Goal: Task Accomplishment & Management: Manage account settings

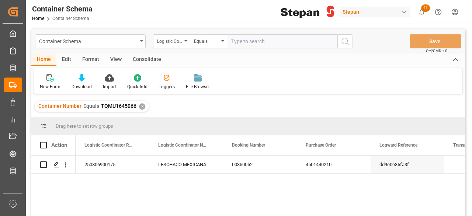
click at [139, 106] on div "✕" at bounding box center [142, 106] width 6 height 6
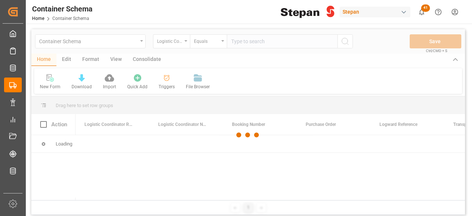
click at [405, 12] on div "button" at bounding box center [403, 11] width 7 height 7
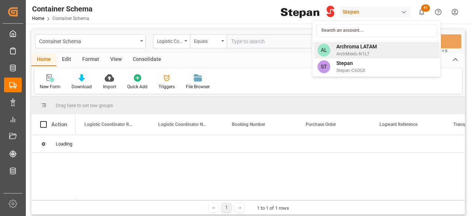
click at [372, 54] on span "ArchMexic-N1L7" at bounding box center [356, 54] width 41 height 7
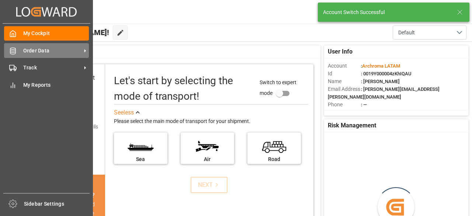
click at [32, 53] on span "Order Data" at bounding box center [52, 51] width 58 height 8
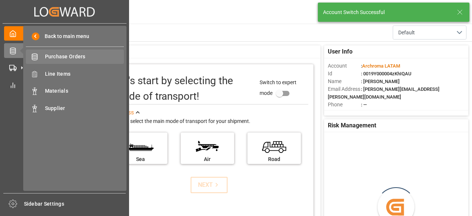
click at [69, 57] on span "Purchase Orders" at bounding box center [84, 57] width 79 height 8
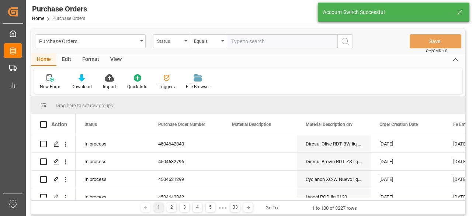
click at [175, 42] on div "Status" at bounding box center [169, 40] width 25 height 8
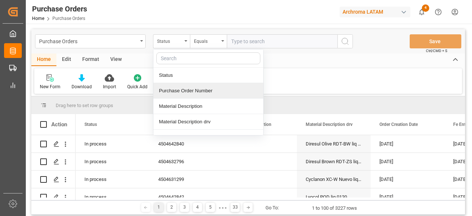
click at [186, 87] on div "Purchase Order Number" at bounding box center [208, 90] width 110 height 15
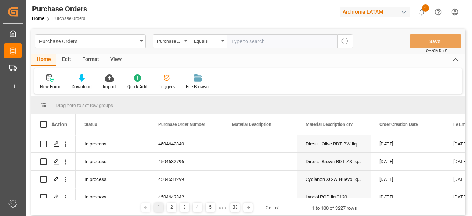
click at [258, 44] on input "text" at bounding box center [282, 41] width 111 height 14
paste input "4504638429"
type input "4504638429"
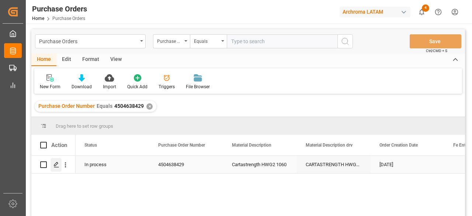
click at [58, 163] on icon "Press SPACE to select this row." at bounding box center [56, 165] width 6 height 6
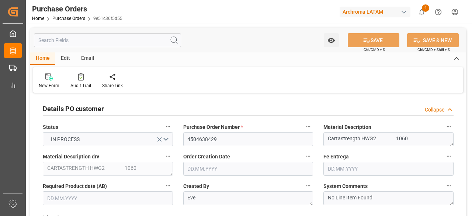
type input "[DATE]"
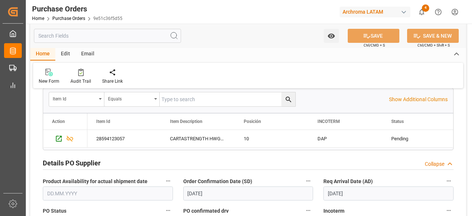
scroll to position [184, 0]
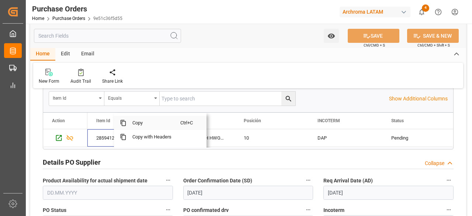
click at [149, 125] on span "Copy" at bounding box center [153, 123] width 53 height 14
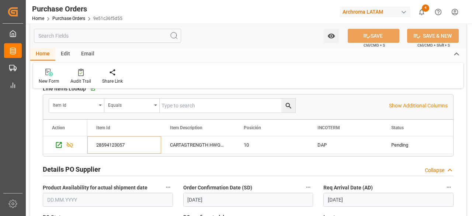
scroll to position [148, 0]
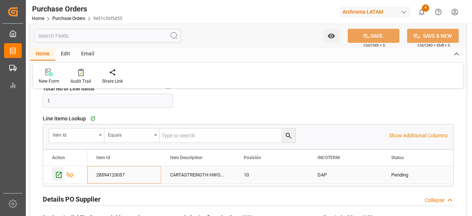
click at [59, 171] on icon "Press SPACE to select this row." at bounding box center [59, 175] width 8 height 8
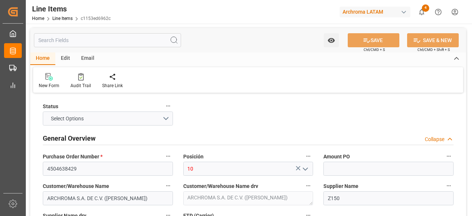
type input "1"
type input "12352401"
type input "17"
type input "18020"
type input "19006"
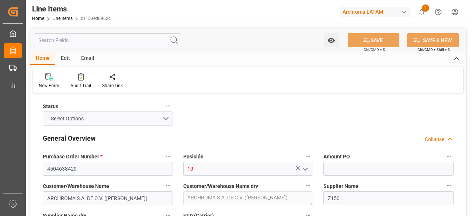
type input "24507.2"
type input "-6"
type input "[DATE]"
type input "08.08.2025 17:31"
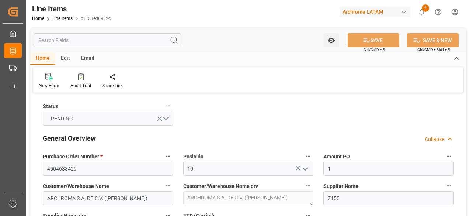
type input "08.07.2025 19:46"
type input "[DATE]"
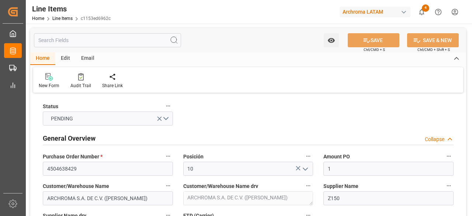
type input "[DATE]"
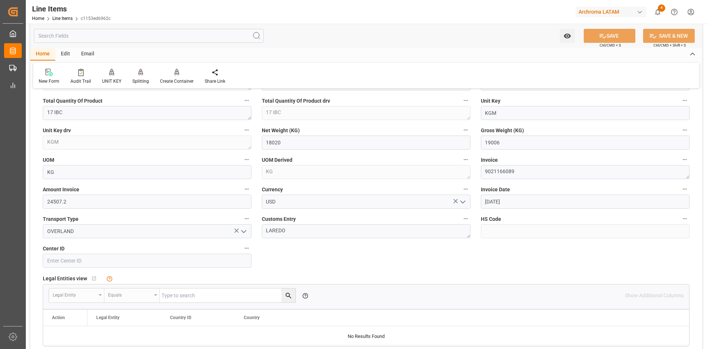
scroll to position [332, 0]
click at [472, 9] on div "Archroma LATAM" at bounding box center [611, 12] width 71 height 11
click at [472, 15] on html "Created by potrace 1.15, written by Peter Selinger 2001-2017 Created by potrace…" at bounding box center [354, 174] width 708 height 349
click at [472, 13] on div "Archroma LATAM" at bounding box center [611, 12] width 71 height 11
click at [472, 13] on html "Created by potrace 1.15, written by Peter Selinger 2001-2017 Created by potrace…" at bounding box center [354, 174] width 708 height 349
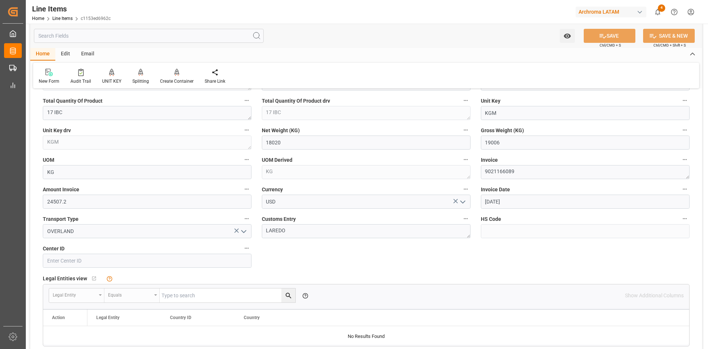
click at [472, 11] on div "button" at bounding box center [639, 11] width 7 height 7
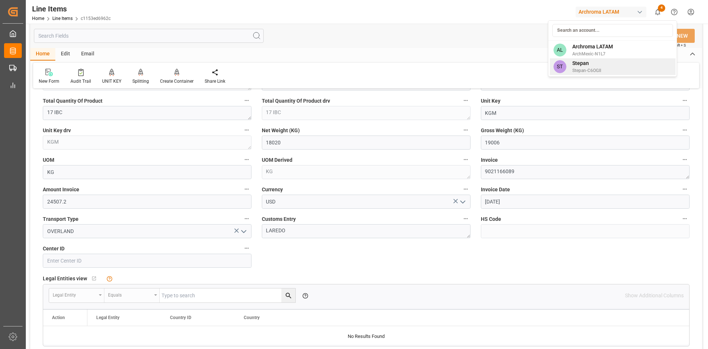
click at [472, 68] on span "Stepan-C6OGII" at bounding box center [587, 70] width 29 height 7
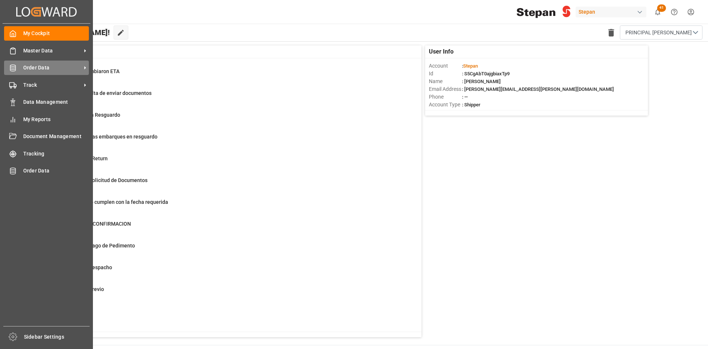
click at [12, 70] on icon at bounding box center [12, 67] width 7 height 7
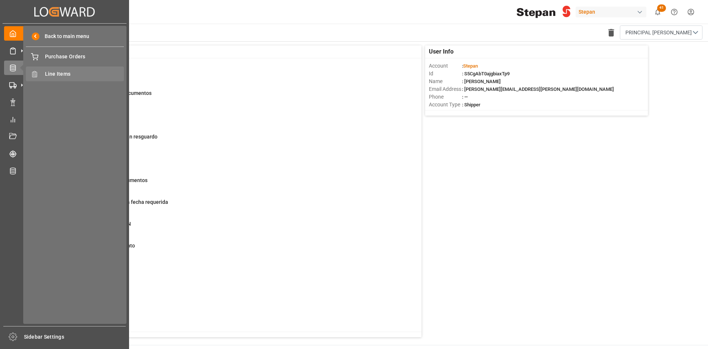
click at [77, 69] on div "Line Items Line Items" at bounding box center [75, 73] width 98 height 14
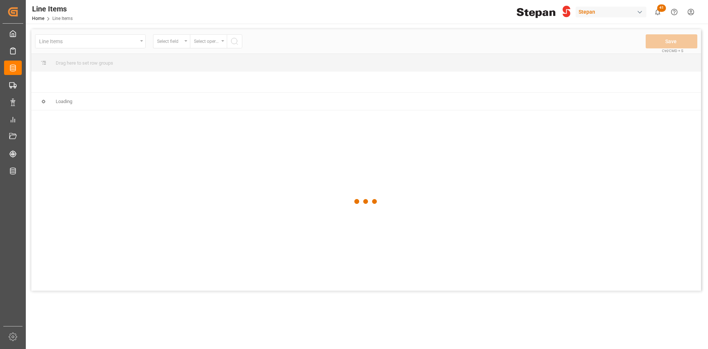
click at [472, 11] on div "button" at bounding box center [639, 11] width 7 height 7
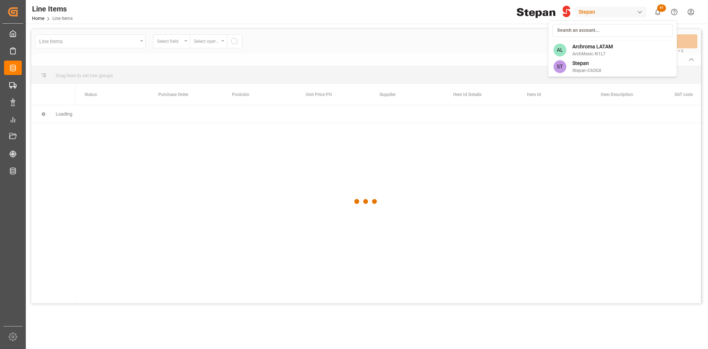
click at [472, 48] on span "Archroma LATAM" at bounding box center [593, 47] width 41 height 8
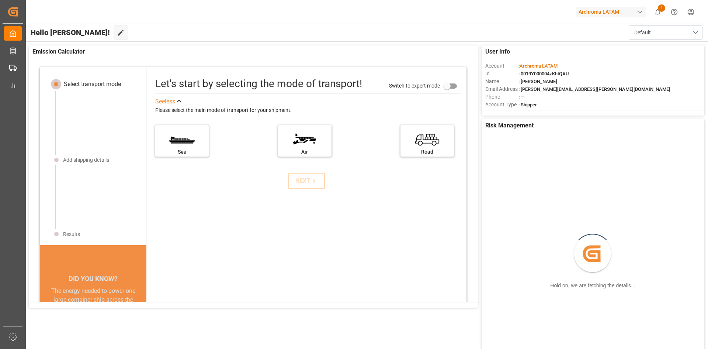
click at [13, 52] on icon at bounding box center [12, 50] width 7 height 7
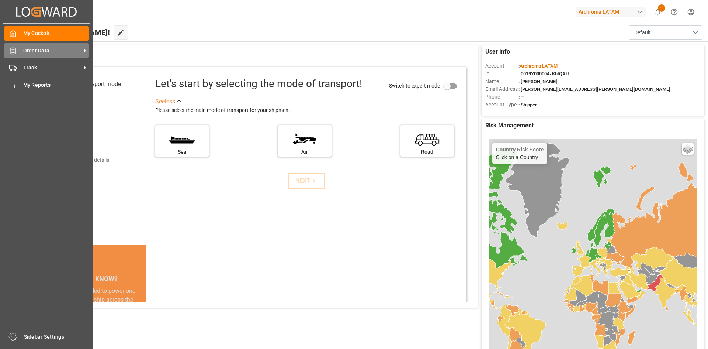
click at [39, 55] on div "Order Data Order Data" at bounding box center [46, 50] width 85 height 14
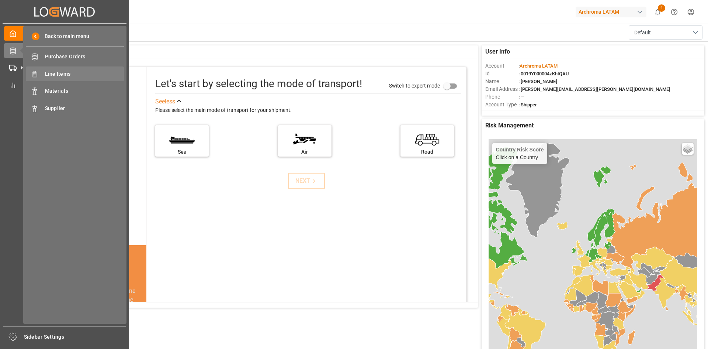
click at [60, 70] on span "Line Items" at bounding box center [84, 74] width 79 height 8
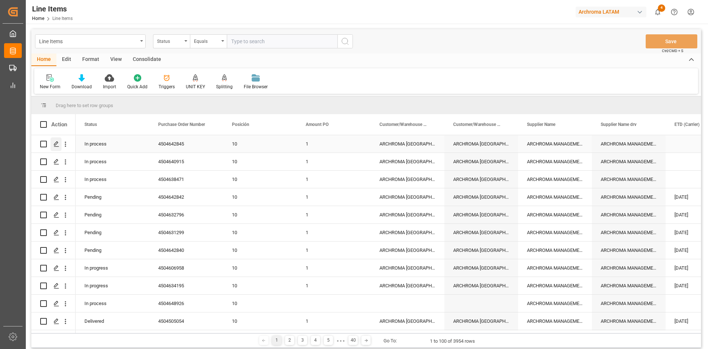
click at [59, 142] on div "Press SPACE to select this row." at bounding box center [56, 144] width 11 height 14
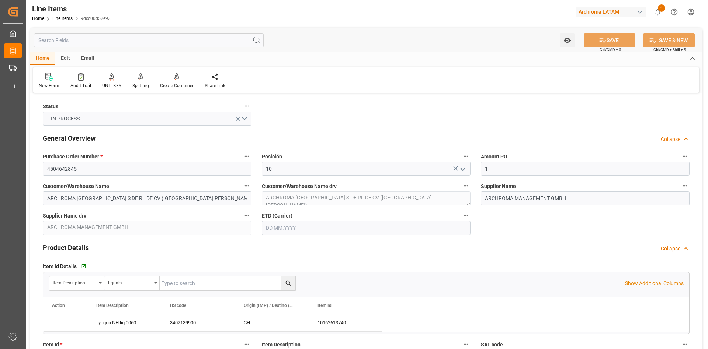
type input "1"
type input "12171700"
type input "1080"
type input "3402139900"
type input "12.08.2025 18:10"
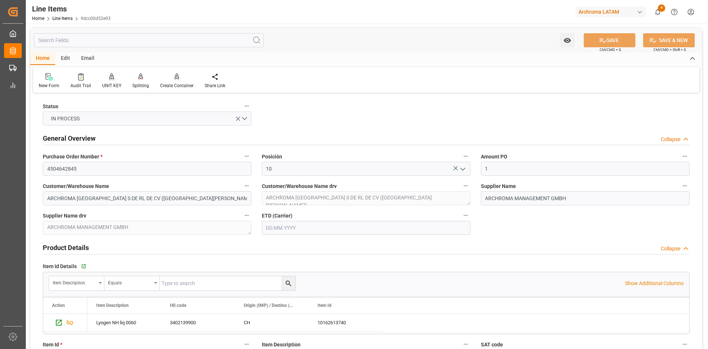
type input "18.07.2025 18:08"
type input "[DATE]"
type input "02.08.2025"
type input "[DATE]"
type input "02.08.2025"
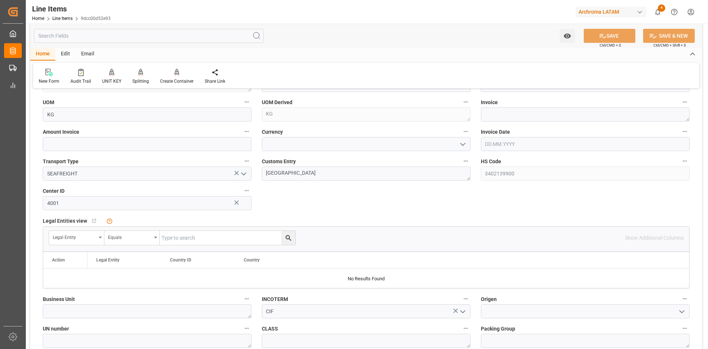
scroll to position [369, 0]
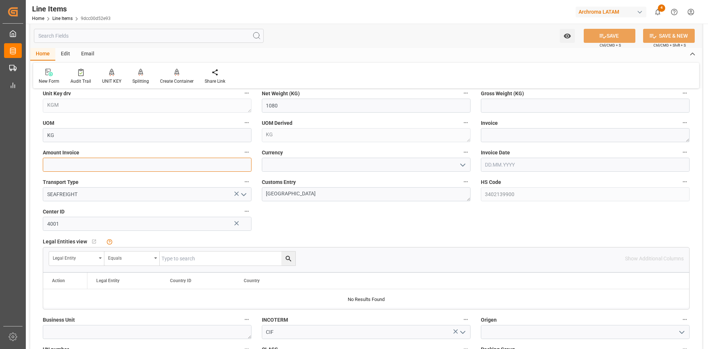
click at [188, 163] on input "text" at bounding box center [147, 165] width 209 height 14
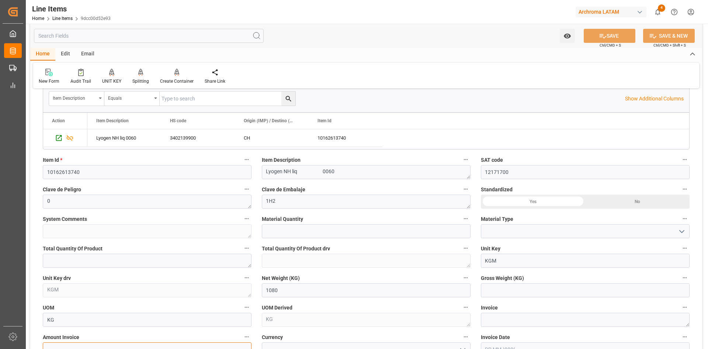
scroll to position [0, 0]
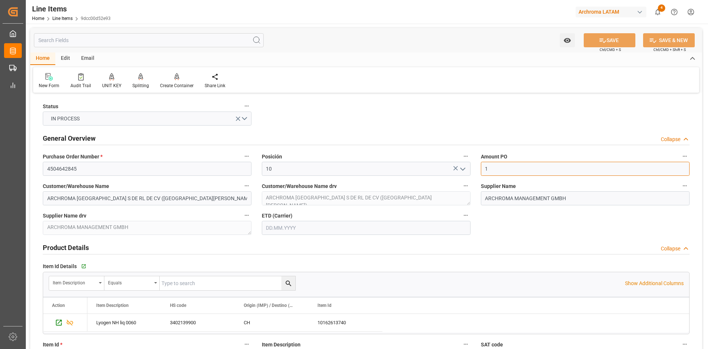
click at [472, 168] on input "1" at bounding box center [585, 169] width 209 height 14
click at [472, 13] on div "button" at bounding box center [639, 11] width 7 height 7
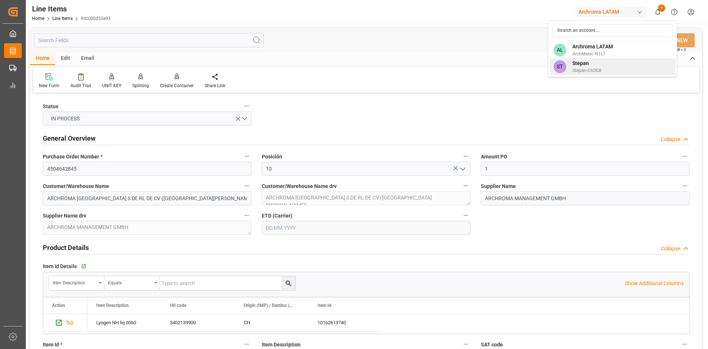
drag, startPoint x: 584, startPoint y: 64, endPoint x: 336, endPoint y: 259, distance: 315.3
click at [472, 65] on span "Stepan" at bounding box center [587, 63] width 29 height 8
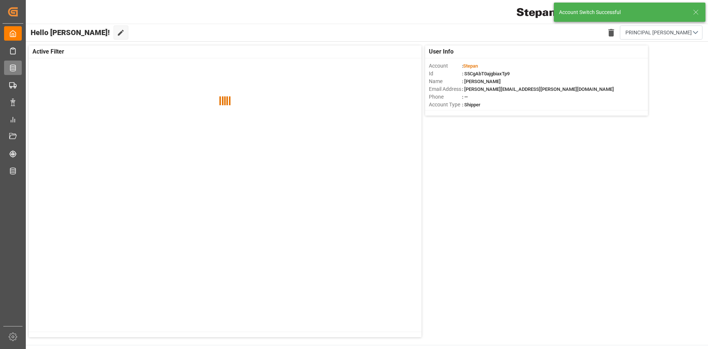
click at [12, 68] on icon at bounding box center [13, 68] width 6 height 7
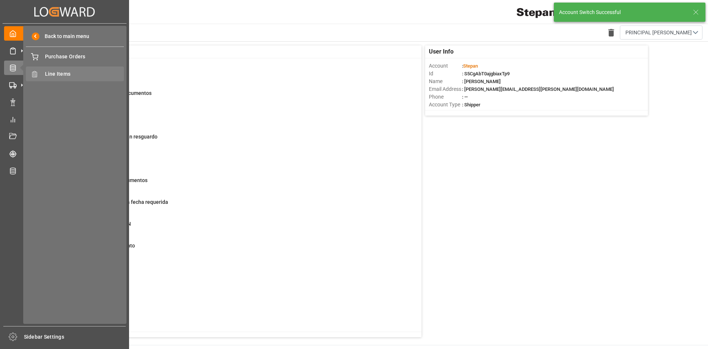
click at [59, 74] on span "Line Items" at bounding box center [84, 74] width 79 height 8
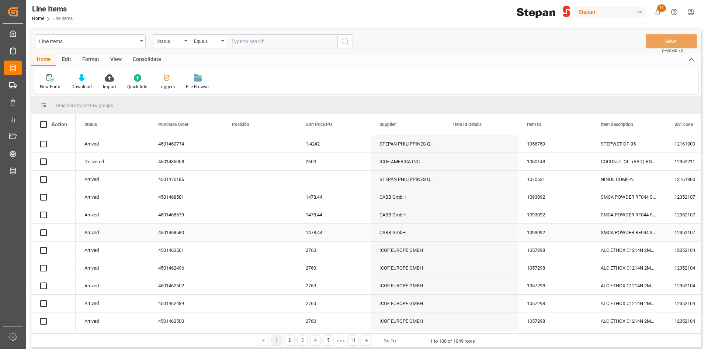
scroll to position [74, 0]
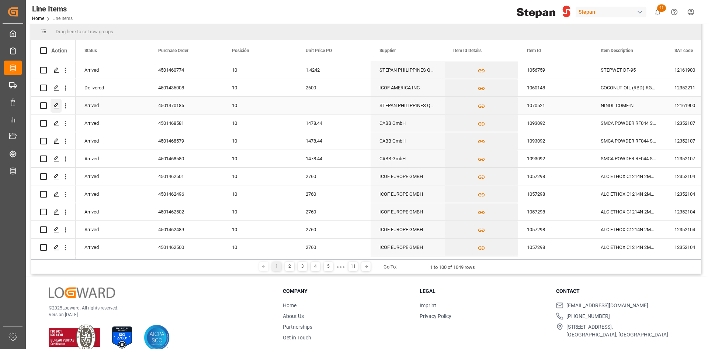
click at [55, 104] on icon "Press SPACE to select this row." at bounding box center [56, 106] width 6 height 6
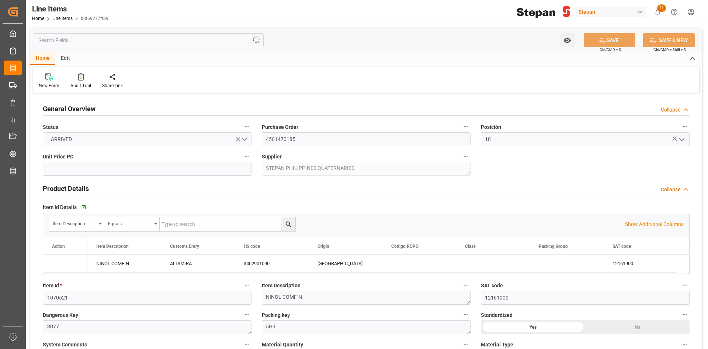
type input "12161900"
type input "25"
type input "10200"
type input "10879"
type input "35116"
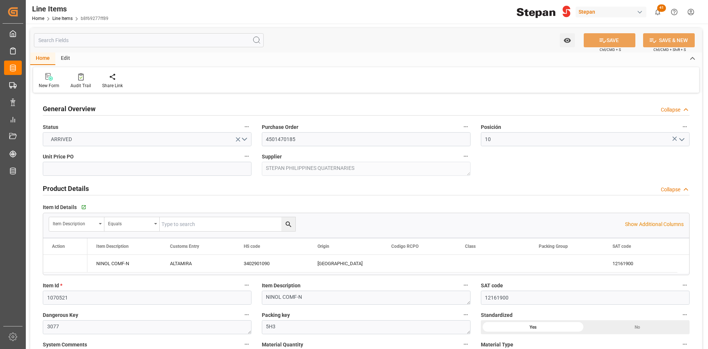
type input "[DATE]"
type input "12.08.2025 06:40"
type input "26.06.2025 23:23"
type input "17.06.2025"
type input "02.08.2025"
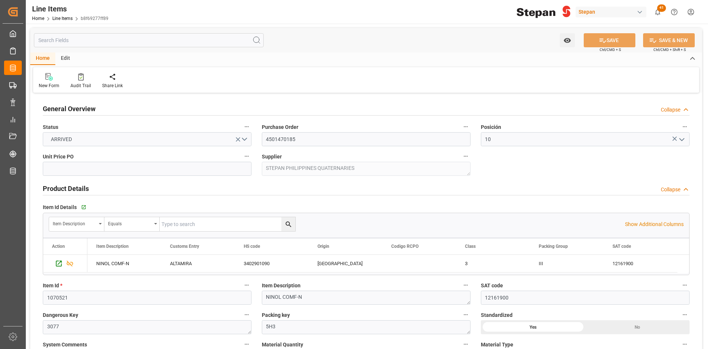
click at [472, 12] on div "button" at bounding box center [639, 11] width 7 height 7
drag, startPoint x: 587, startPoint y: 49, endPoint x: 177, endPoint y: 127, distance: 417.4
click at [472, 49] on span "Archroma LATAM" at bounding box center [593, 47] width 41 height 8
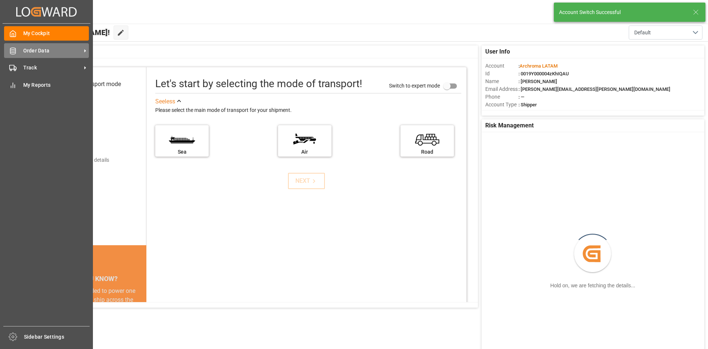
click at [66, 49] on span "Order Data" at bounding box center [52, 51] width 58 height 8
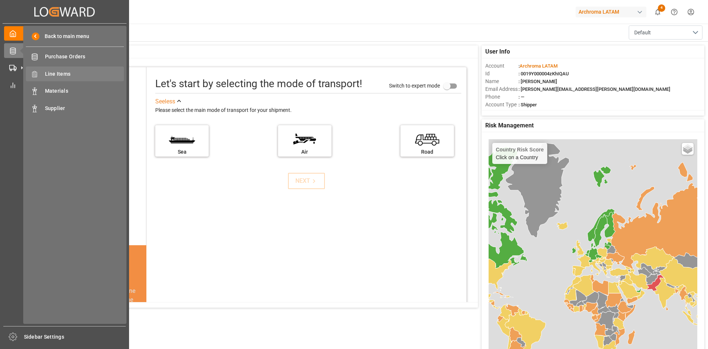
click at [80, 71] on span "Line Items" at bounding box center [84, 74] width 79 height 8
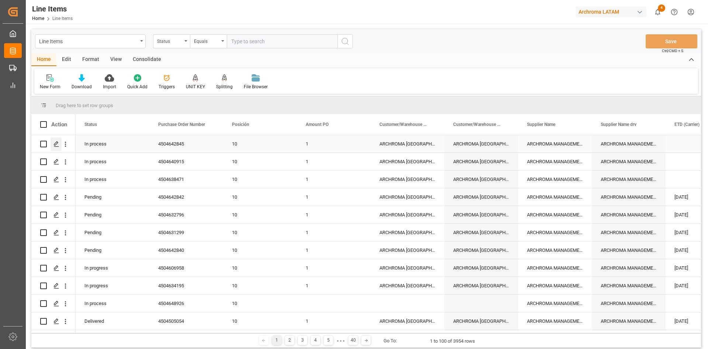
click at [57, 143] on icon "Press SPACE to select this row." at bounding box center [56, 144] width 6 height 6
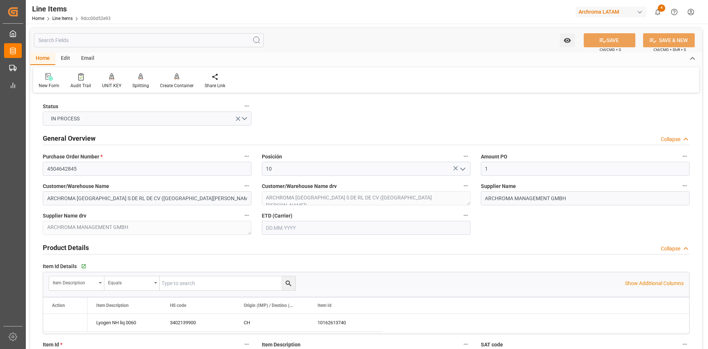
type input "1"
type input "12171700"
type input "1080"
type input "3402139900"
type input "12.08.2025 18:10"
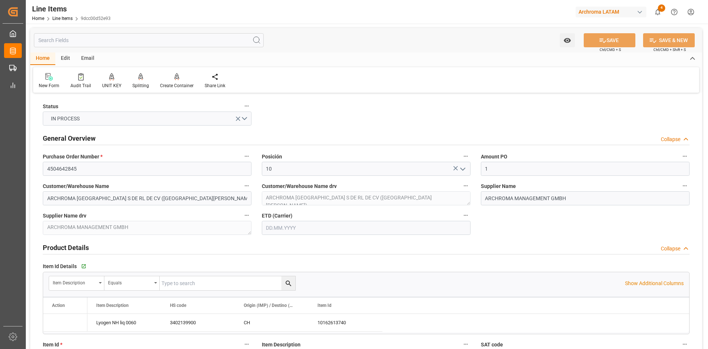
type input "18.07.2025 18:08"
type input "[DATE]"
type input "02.08.2025"
type input "[DATE]"
type input "02.08.2025"
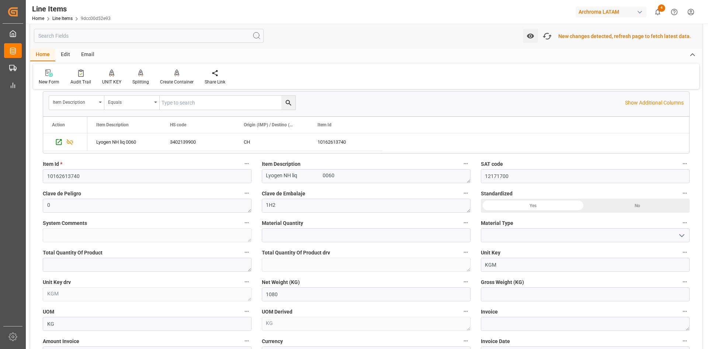
scroll to position [184, 0]
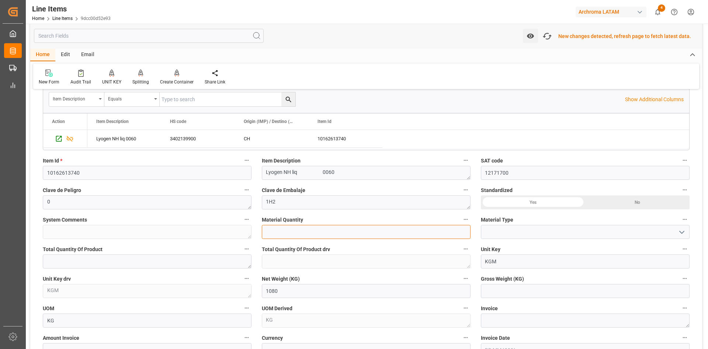
click at [316, 215] on input "text" at bounding box center [366, 232] width 209 height 14
drag, startPoint x: 44, startPoint y: 218, endPoint x: 93, endPoint y: 219, distance: 49.8
click at [93, 215] on label "System Comments" at bounding box center [147, 219] width 209 height 10
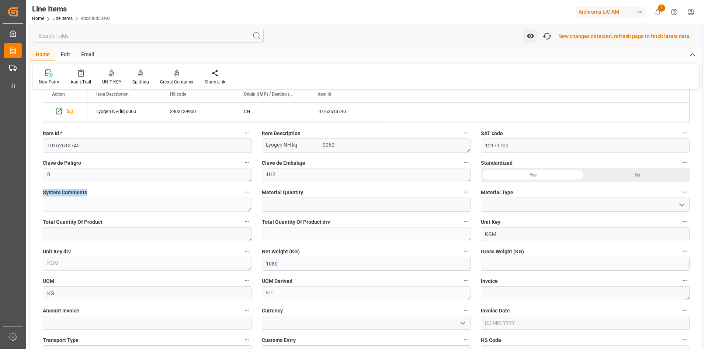
scroll to position [221, 0]
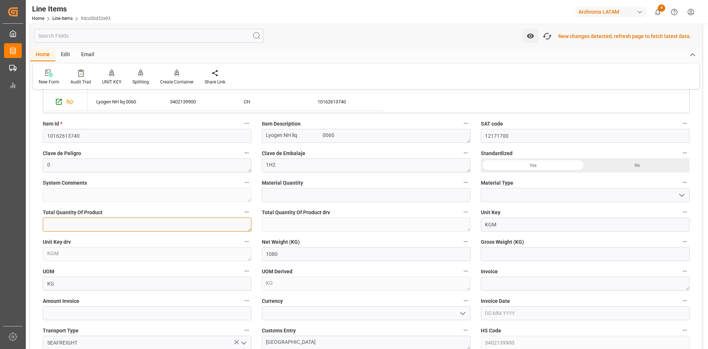
click at [86, 215] on textarea at bounding box center [147, 224] width 209 height 14
click at [328, 212] on span "Total Quantity Of Product drv" at bounding box center [296, 212] width 68 height 8
click at [461, 212] on button "Total Quantity Of Product drv" at bounding box center [466, 212] width 10 height 10
drag, startPoint x: 156, startPoint y: 257, endPoint x: 108, endPoint y: 267, distance: 48.2
click at [155, 215] on div at bounding box center [354, 174] width 708 height 349
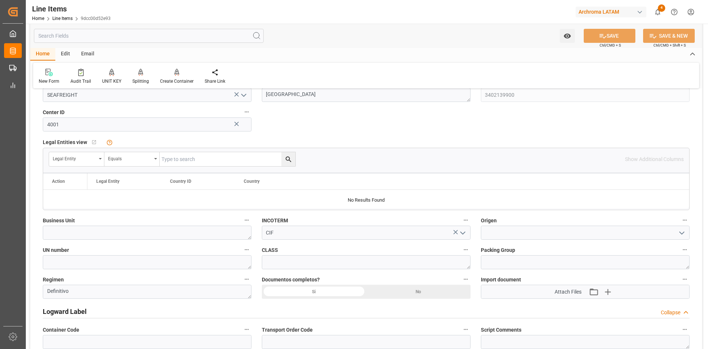
scroll to position [479, 0]
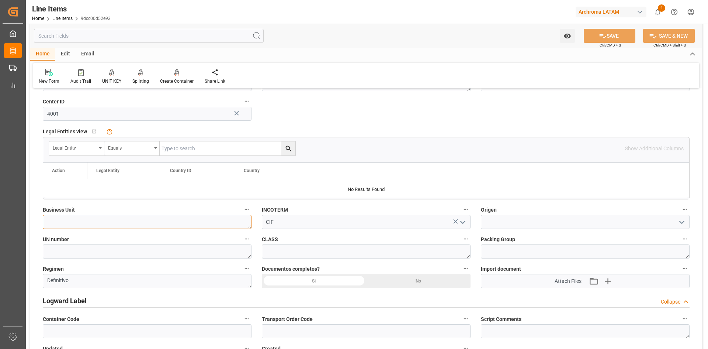
click at [226, 215] on textarea at bounding box center [147, 222] width 209 height 14
drag, startPoint x: 615, startPoint y: 221, endPoint x: 708, endPoint y: 220, distance: 92.6
click at [472, 215] on input at bounding box center [585, 222] width 209 height 14
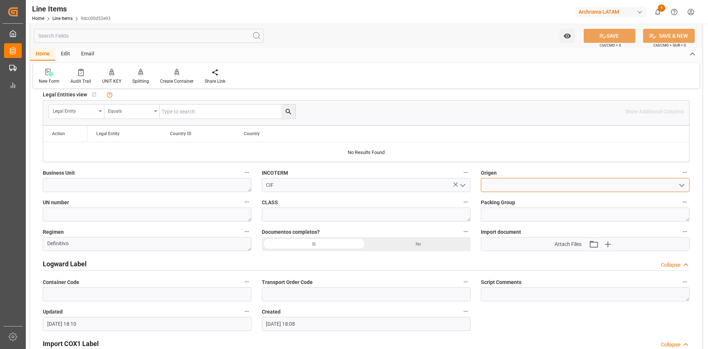
scroll to position [553, 0]
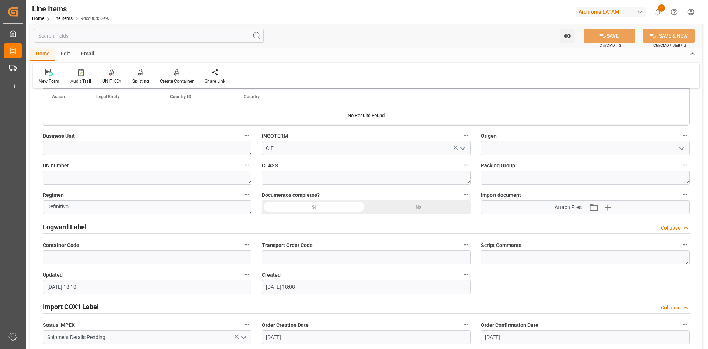
click at [472, 150] on icon "open menu" at bounding box center [682, 148] width 9 height 9
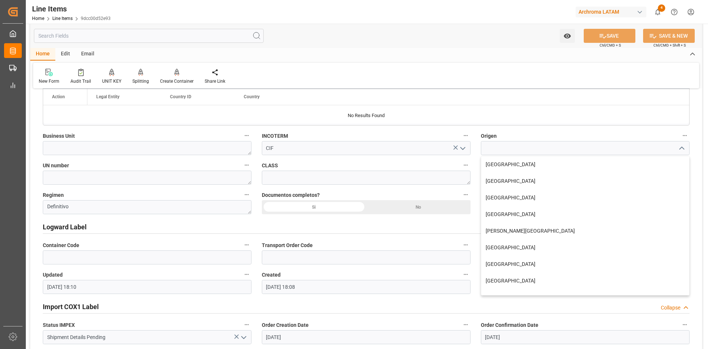
click at [472, 150] on icon "close menu" at bounding box center [682, 148] width 9 height 9
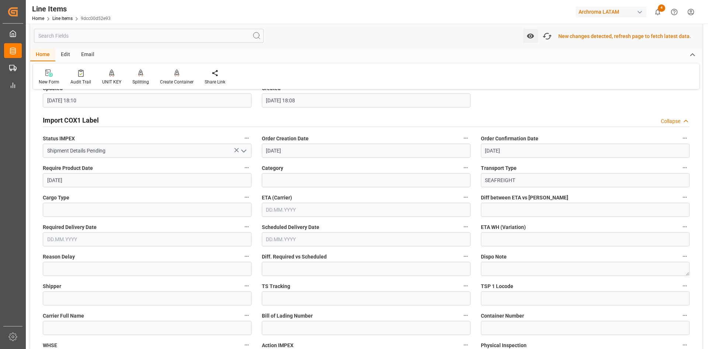
scroll to position [738, 0]
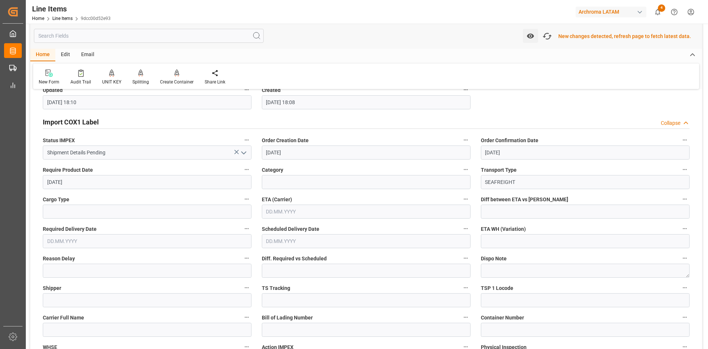
drag, startPoint x: 674, startPoint y: 124, endPoint x: 387, endPoint y: 281, distance: 327.2
click at [472, 124] on div "Collapse" at bounding box center [671, 123] width 20 height 8
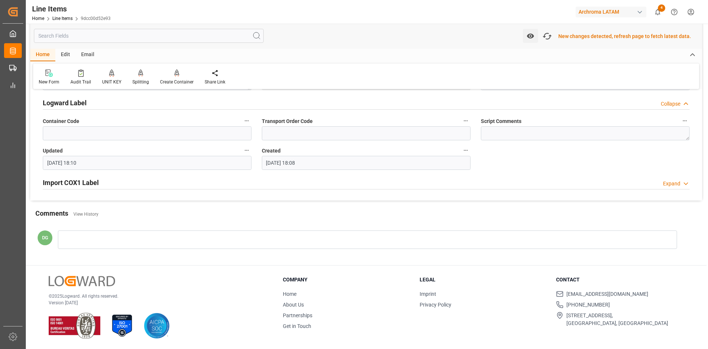
scroll to position [677, 0]
click at [472, 180] on div "Expand" at bounding box center [671, 184] width 17 height 8
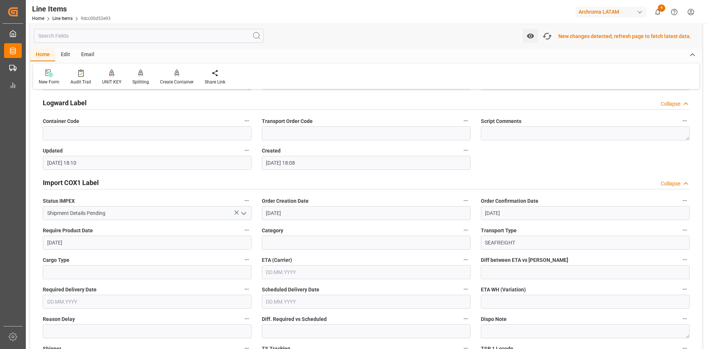
scroll to position [738, 0]
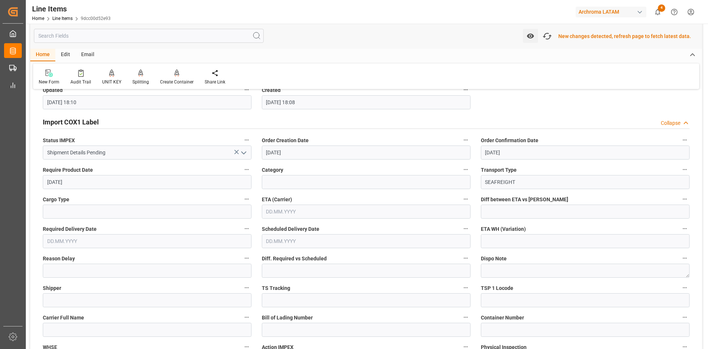
drag, startPoint x: 675, startPoint y: 123, endPoint x: 613, endPoint y: 154, distance: 69.6
click at [472, 123] on div "Collapse" at bounding box center [671, 123] width 20 height 8
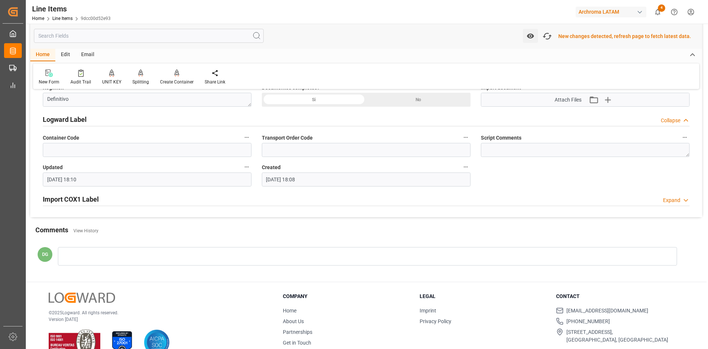
scroll to position [677, 0]
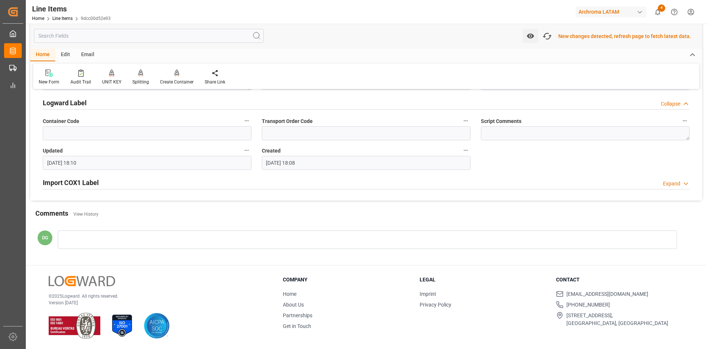
drag, startPoint x: 668, startPoint y: 181, endPoint x: 1, endPoint y: 230, distance: 668.0
click at [472, 181] on div "Expand" at bounding box center [671, 184] width 17 height 8
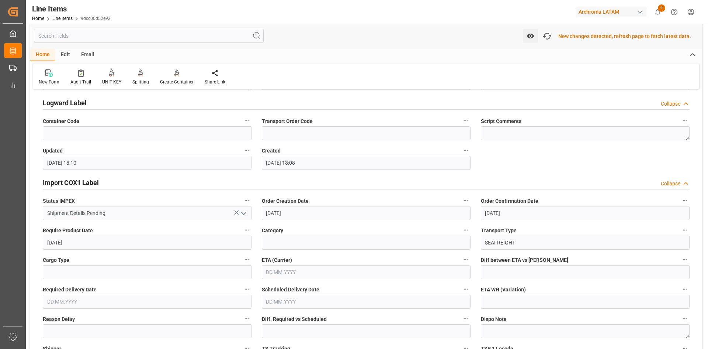
click at [472, 183] on div "Collapse" at bounding box center [671, 184] width 20 height 8
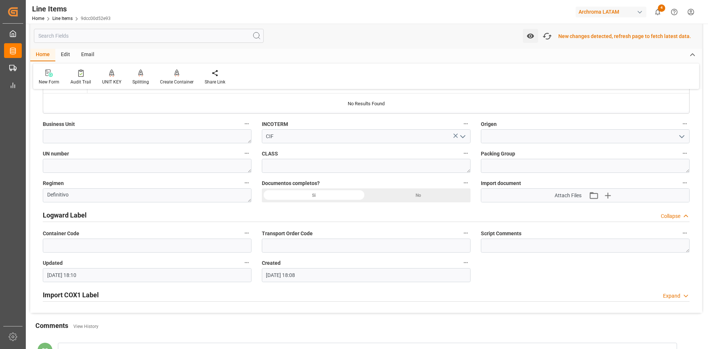
scroll to position [567, 0]
drag, startPoint x: 677, startPoint y: 215, endPoint x: 330, endPoint y: 259, distance: 349.6
click at [472, 215] on div "Collapse" at bounding box center [671, 215] width 20 height 8
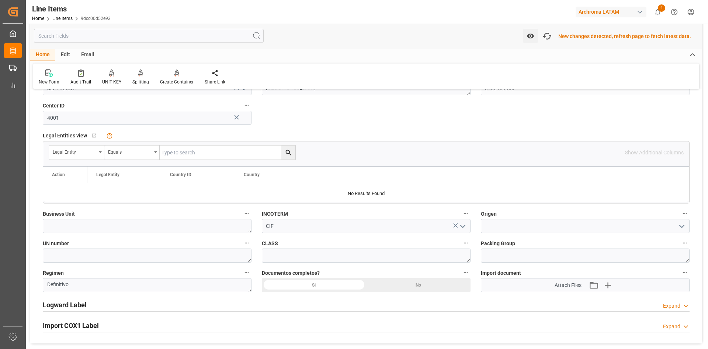
scroll to position [493, 0]
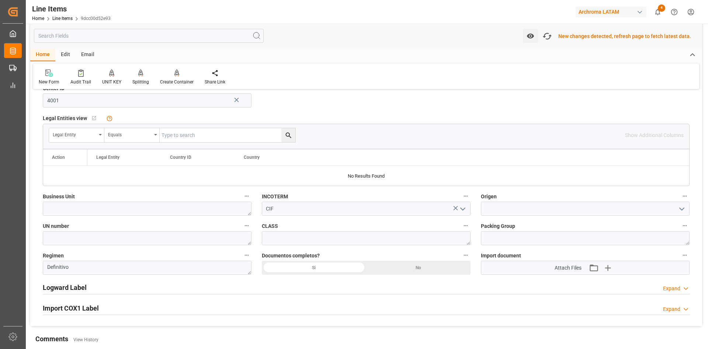
click at [91, 215] on div "Logward Label Expand" at bounding box center [366, 287] width 647 height 14
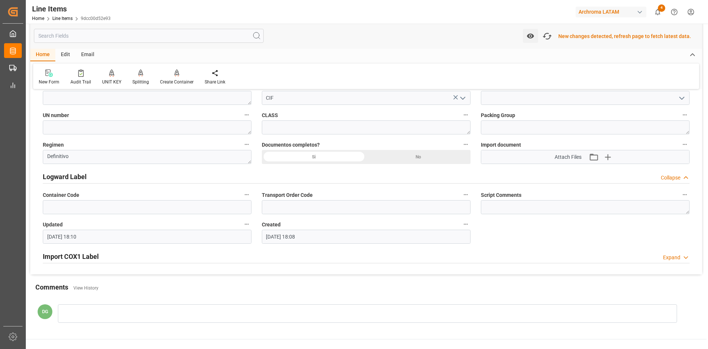
drag, startPoint x: 678, startPoint y: 177, endPoint x: 634, endPoint y: 210, distance: 55.3
click at [472, 177] on div "Collapse" at bounding box center [671, 178] width 20 height 8
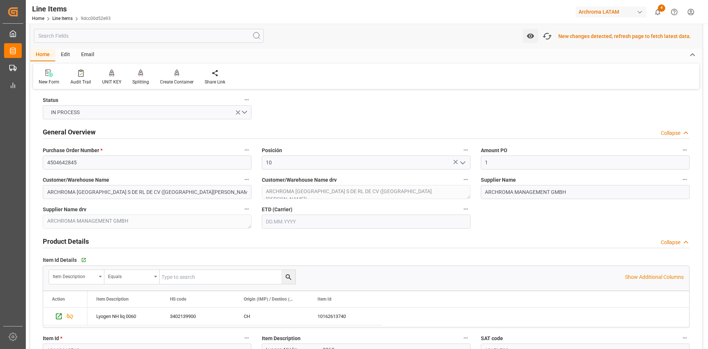
scroll to position [0, 0]
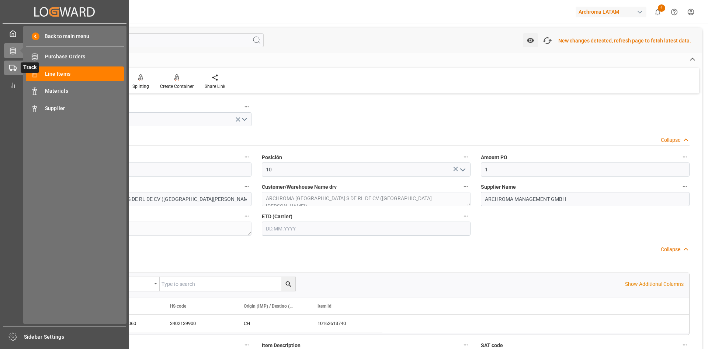
click at [15, 68] on icon at bounding box center [12, 67] width 7 height 7
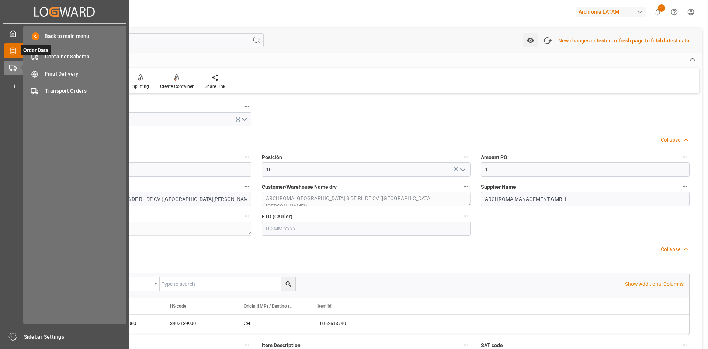
click at [10, 48] on icon at bounding box center [12, 50] width 7 height 7
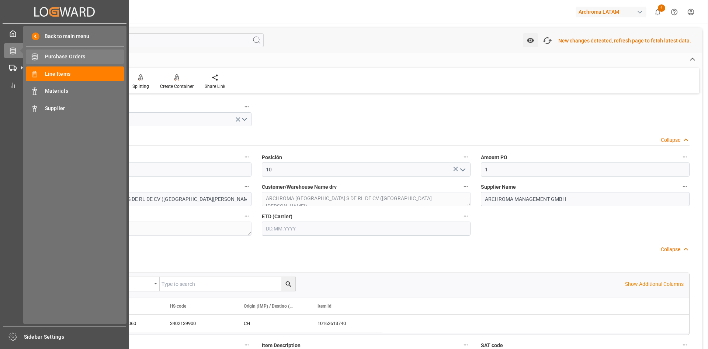
click at [82, 56] on span "Purchase Orders" at bounding box center [84, 57] width 79 height 8
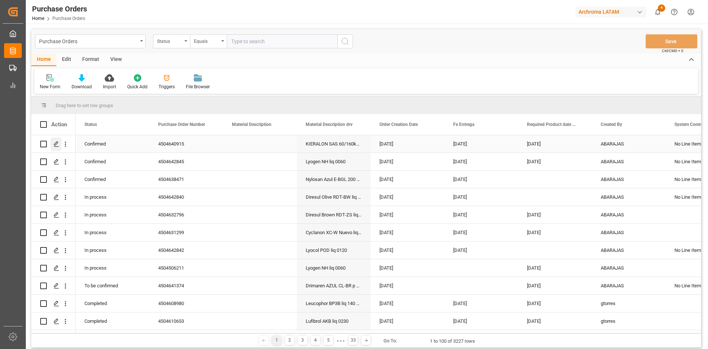
click at [57, 143] on polygon "Press SPACE to select this row." at bounding box center [56, 144] width 4 height 4
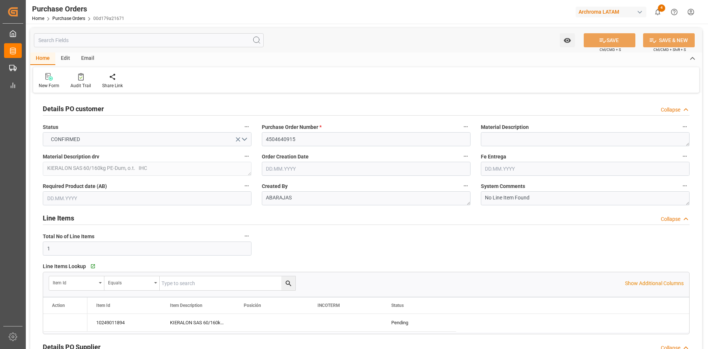
type input "1"
type input "[DATE]"
type input "02.09.2025"
type input "09.10.2025"
type input "02.08.2025"
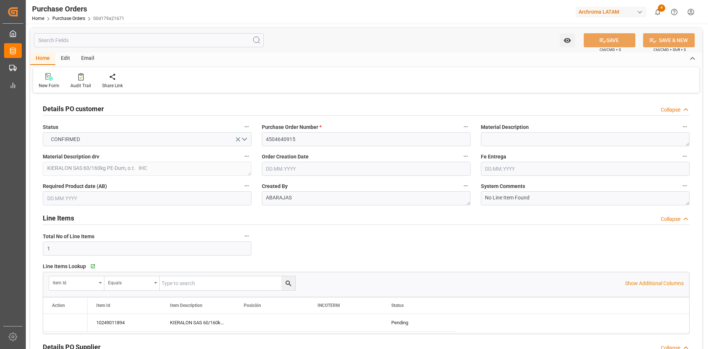
type input "[DATE]"
click at [472, 139] on textarea at bounding box center [585, 139] width 209 height 14
click at [472, 199] on textarea "No Line Item Found" at bounding box center [585, 198] width 209 height 14
drag, startPoint x: 539, startPoint y: 198, endPoint x: 467, endPoint y: 200, distance: 71.2
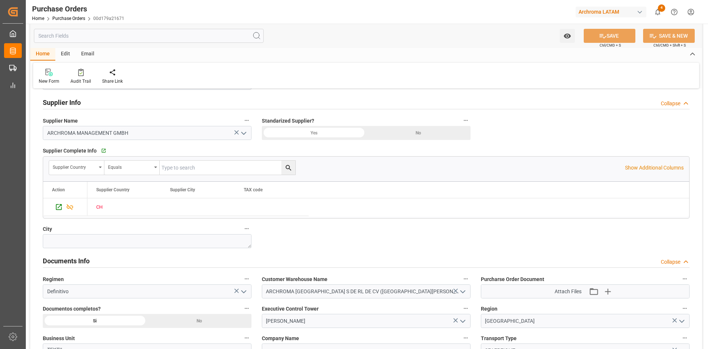
scroll to position [369, 0]
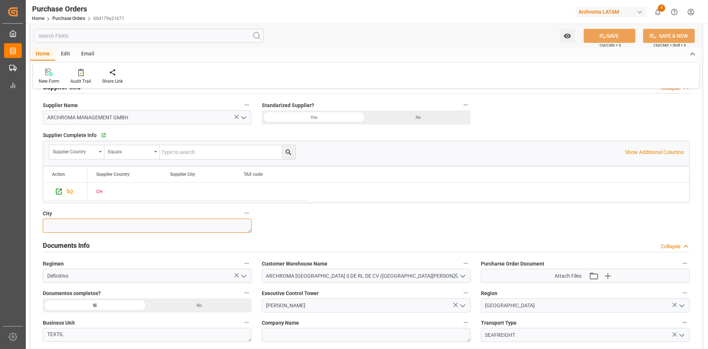
drag, startPoint x: 97, startPoint y: 221, endPoint x: 243, endPoint y: 226, distance: 146.5
click at [97, 215] on textarea at bounding box center [147, 225] width 209 height 14
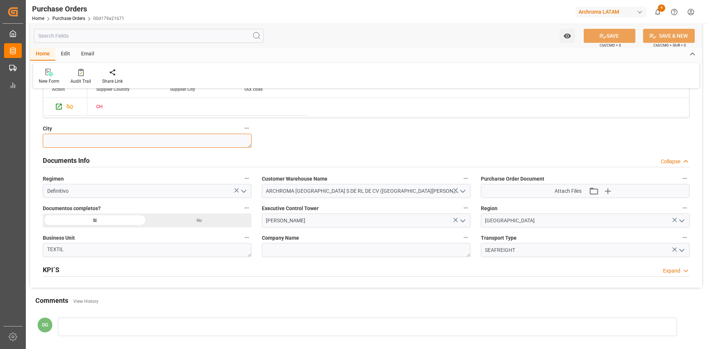
scroll to position [480, 0]
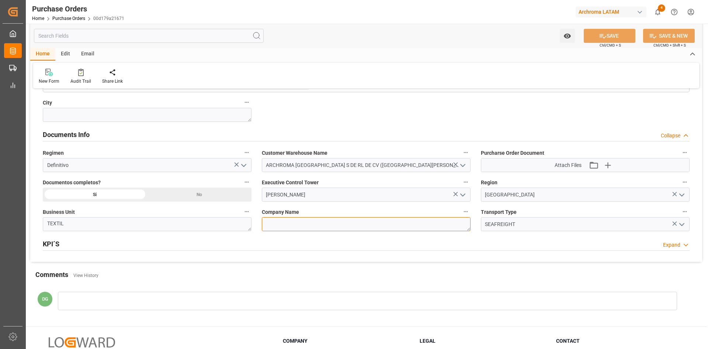
click at [352, 215] on textarea at bounding box center [366, 224] width 209 height 14
click at [138, 215] on textarea "TEXTIL" at bounding box center [147, 224] width 209 height 14
click at [307, 215] on textarea at bounding box center [366, 224] width 209 height 14
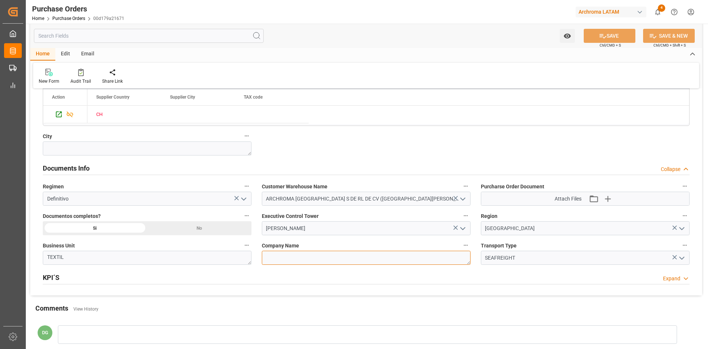
scroll to position [430, 0]
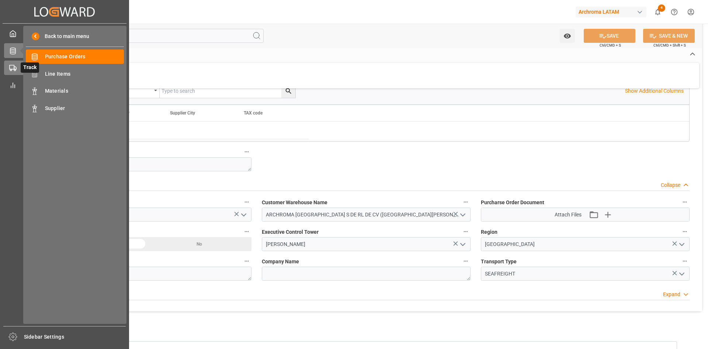
click at [14, 63] on div "Track Track" at bounding box center [64, 67] width 121 height 14
click at [82, 55] on span "Container Schema" at bounding box center [84, 57] width 79 height 8
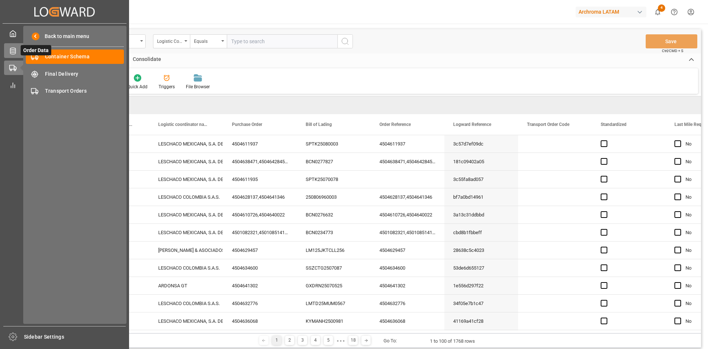
click at [11, 51] on icon at bounding box center [12, 50] width 7 height 7
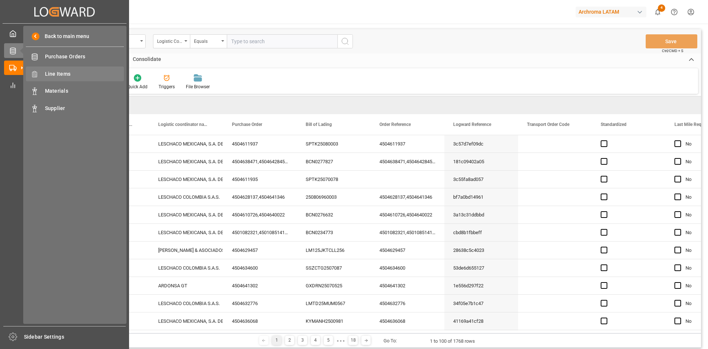
click at [80, 74] on span "Line Items" at bounding box center [84, 74] width 79 height 8
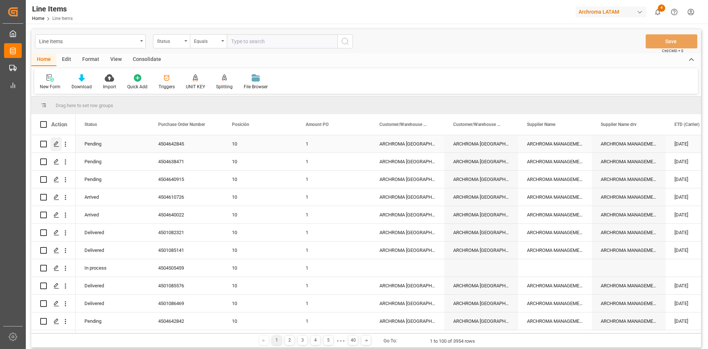
click at [58, 145] on icon "Press SPACE to select this row." at bounding box center [56, 144] width 6 height 6
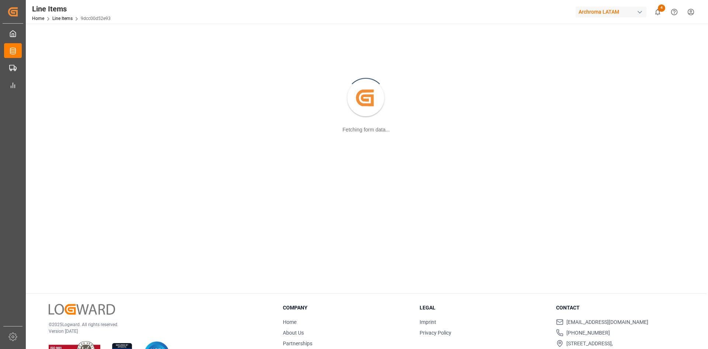
scroll to position [79, 0]
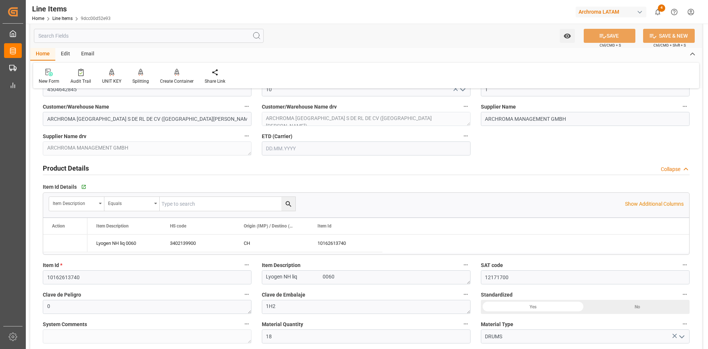
type input "1"
type input "12171700"
type input "18"
type input "1080"
type input "1142.64"
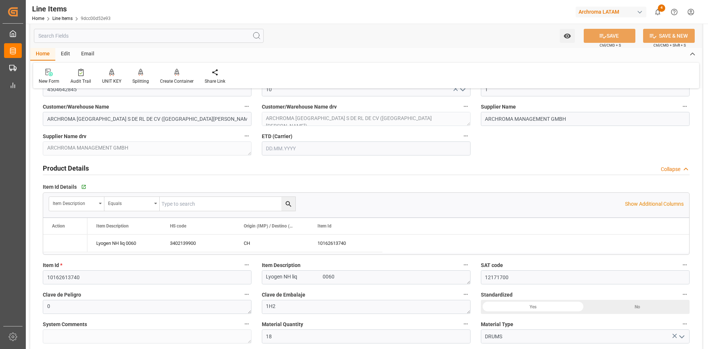
type input "3834"
type input "3402139900"
type input "-50"
type input "02.08.2025"
type input "[DATE]"
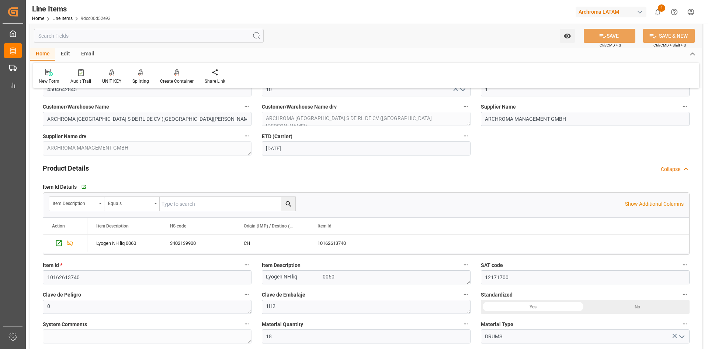
type input "12.08.2025 18:26"
type input "18.07.2025 18:08"
type input "[DATE]"
type input "02.08.2025"
type input "[DATE]"
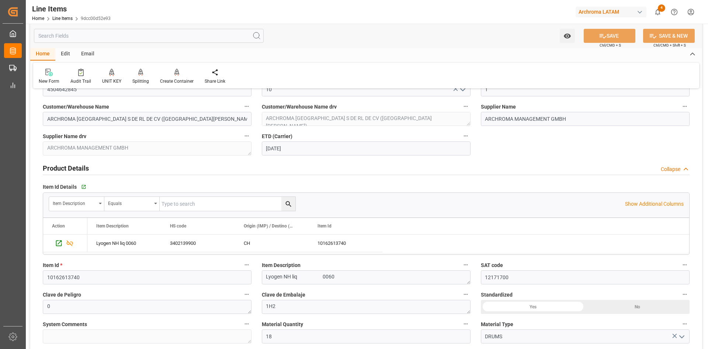
type input "[DATE]"
type input "02.08.2025"
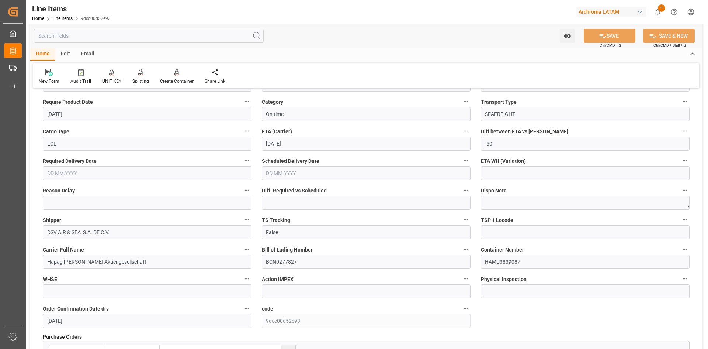
scroll to position [758, 0]
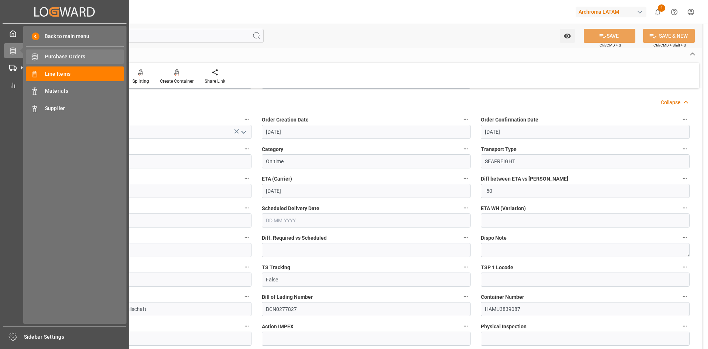
click at [66, 57] on span "Purchase Orders" at bounding box center [84, 57] width 79 height 8
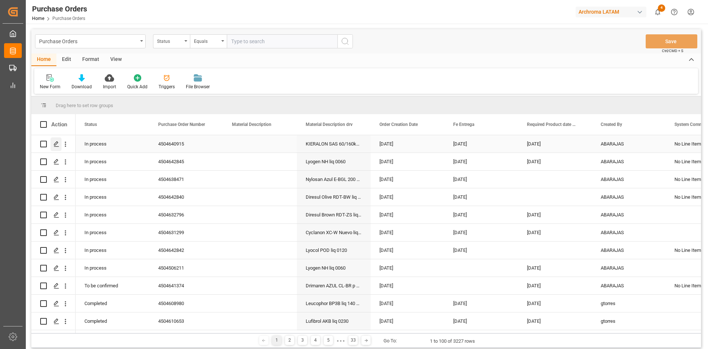
click at [54, 143] on icon "Press SPACE to select this row." at bounding box center [56, 144] width 6 height 6
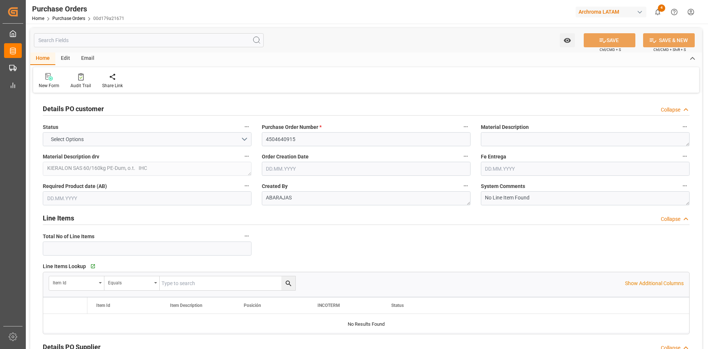
type input "1"
type input "[DATE]"
type input "02.09.2025"
type input "09.10.2025"
type input "02.08.2025"
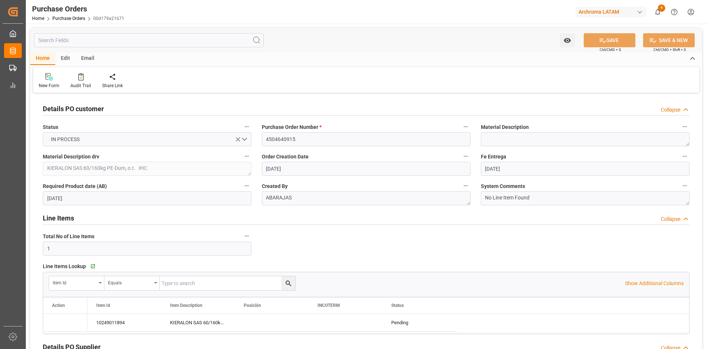
type input "[DATE]"
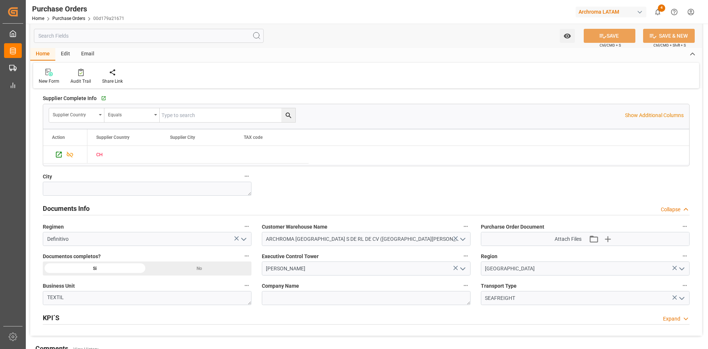
scroll to position [443, 0]
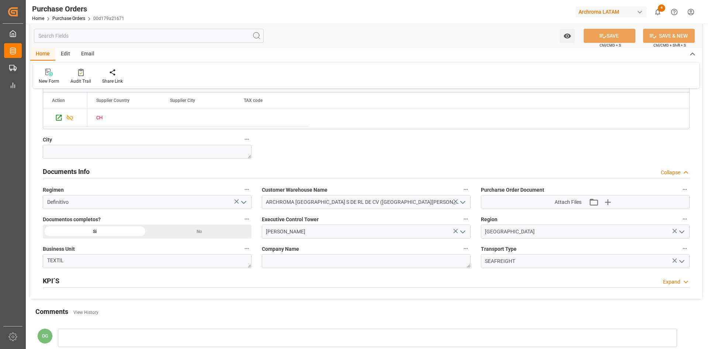
click at [63, 215] on div "KPI´S Expand" at bounding box center [366, 280] width 647 height 14
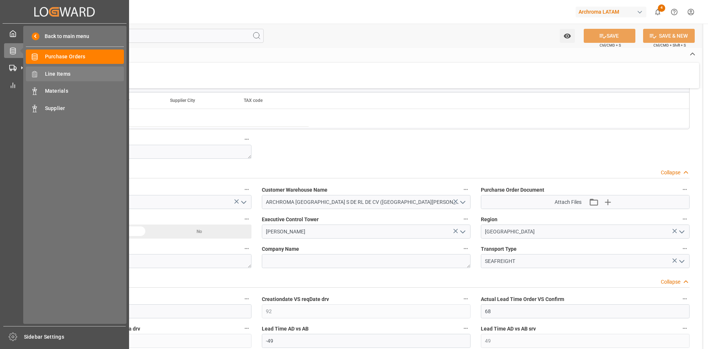
click at [56, 75] on span "Line Items" at bounding box center [84, 74] width 79 height 8
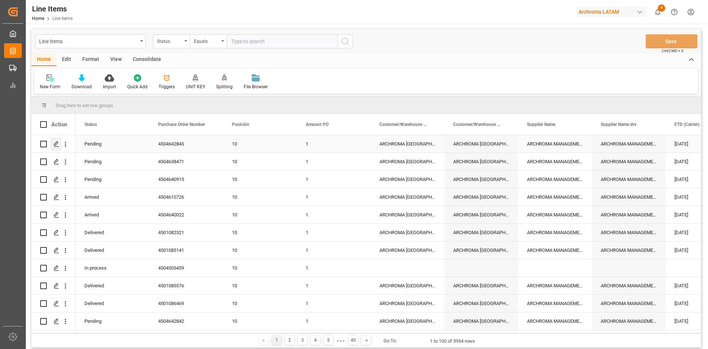
click at [54, 144] on icon "Press SPACE to select this row." at bounding box center [56, 144] width 6 height 6
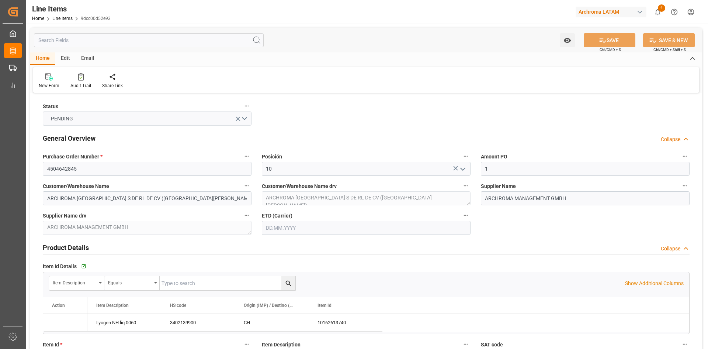
type input "1"
type input "12171700"
type input "18"
type input "1080"
type input "1142.64"
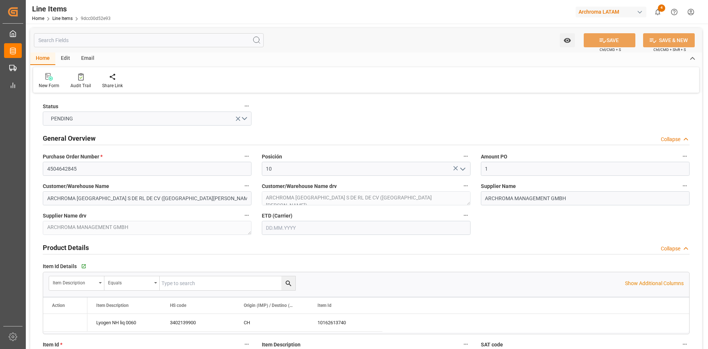
type input "3834"
type input "3402139900"
type input "-50"
type input "02.08.2025"
type input "[DATE]"
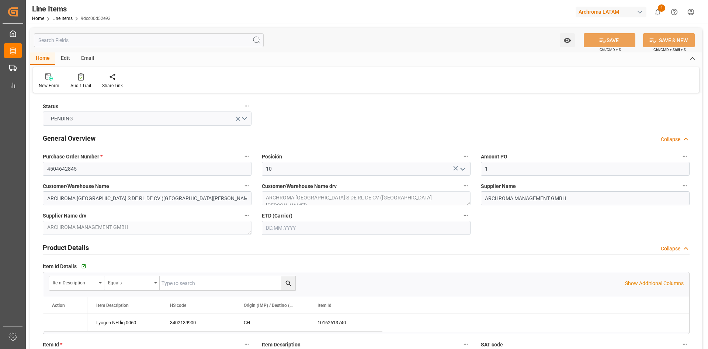
type input "12.08.2025 18:26"
type input "18.07.2025 18:08"
type input "[DATE]"
type input "02.08.2025"
type input "[DATE]"
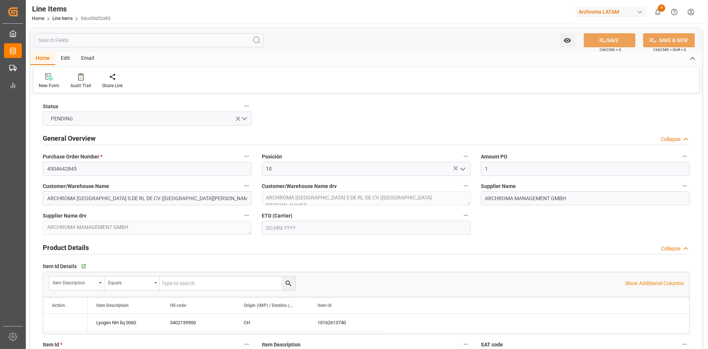
type input "[DATE]"
type input "02.08.2025"
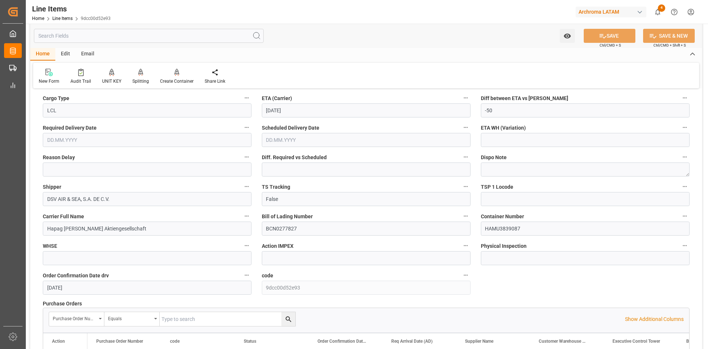
scroll to position [848, 0]
